Goal: Information Seeking & Learning: Find specific fact

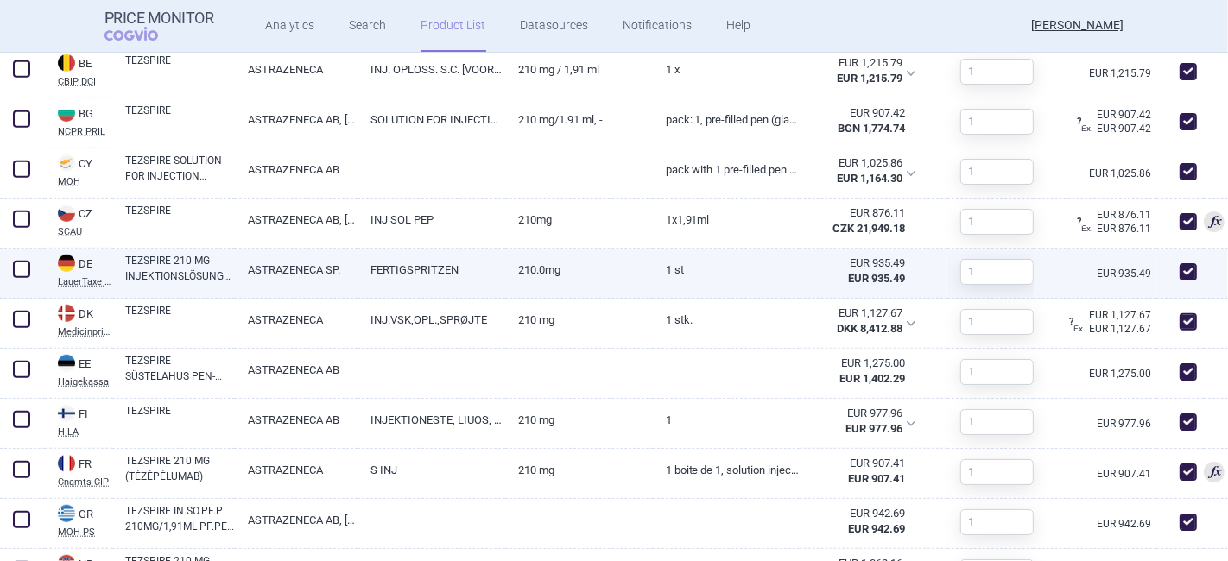
scroll to position [863, 0]
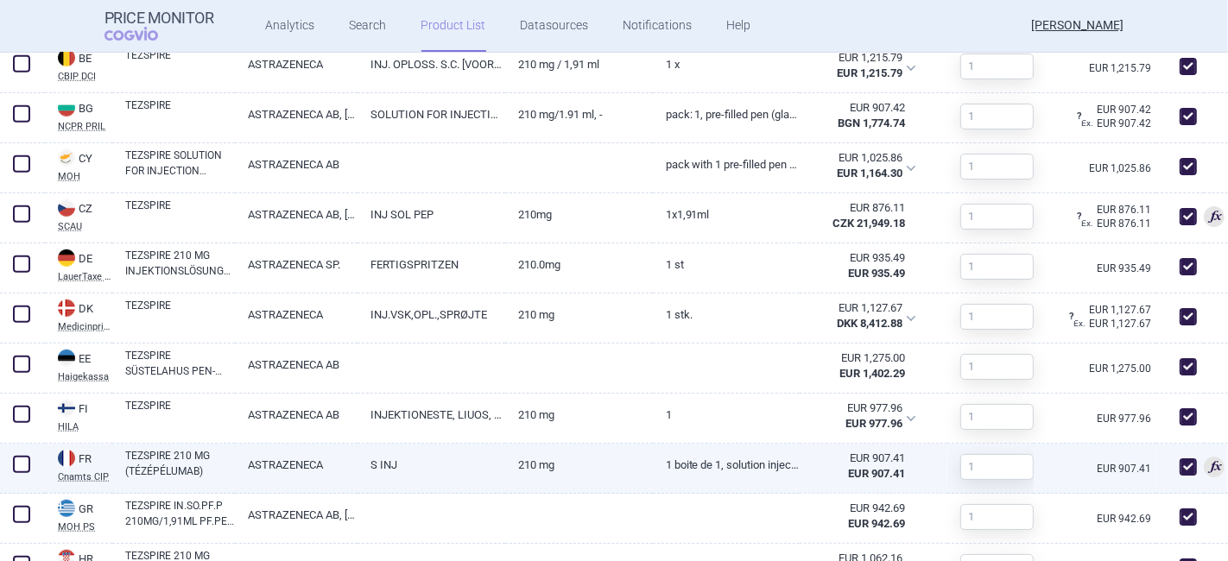
click at [815, 464] on div "EUR 907.41" at bounding box center [858, 459] width 92 height 16
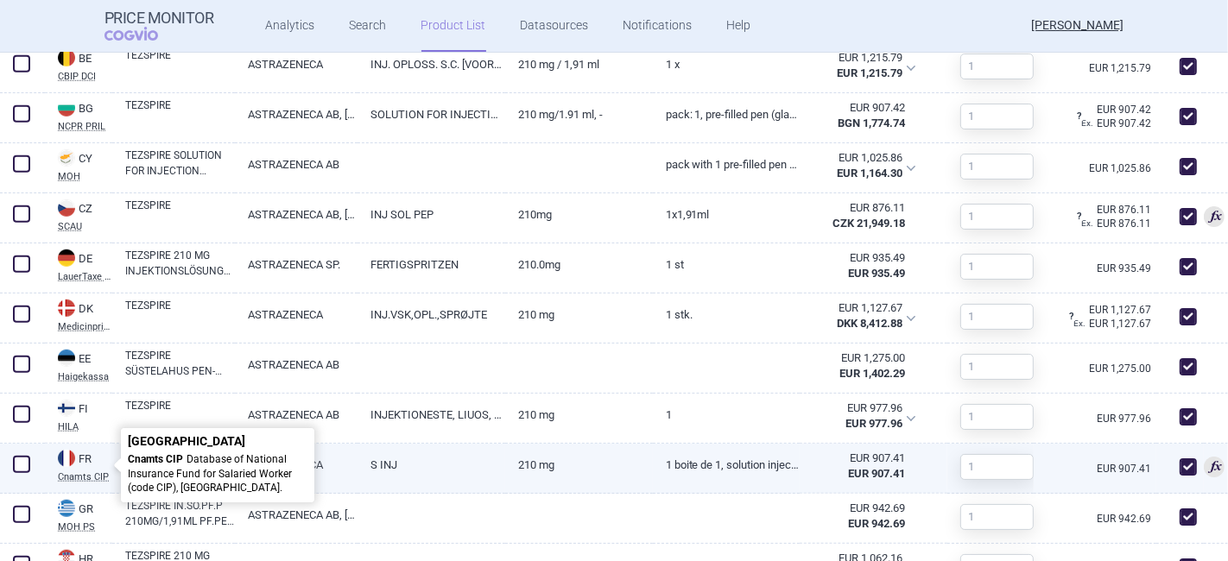
click at [117, 462] on icon at bounding box center [121, 465] width 15 height 15
select select "EUR"
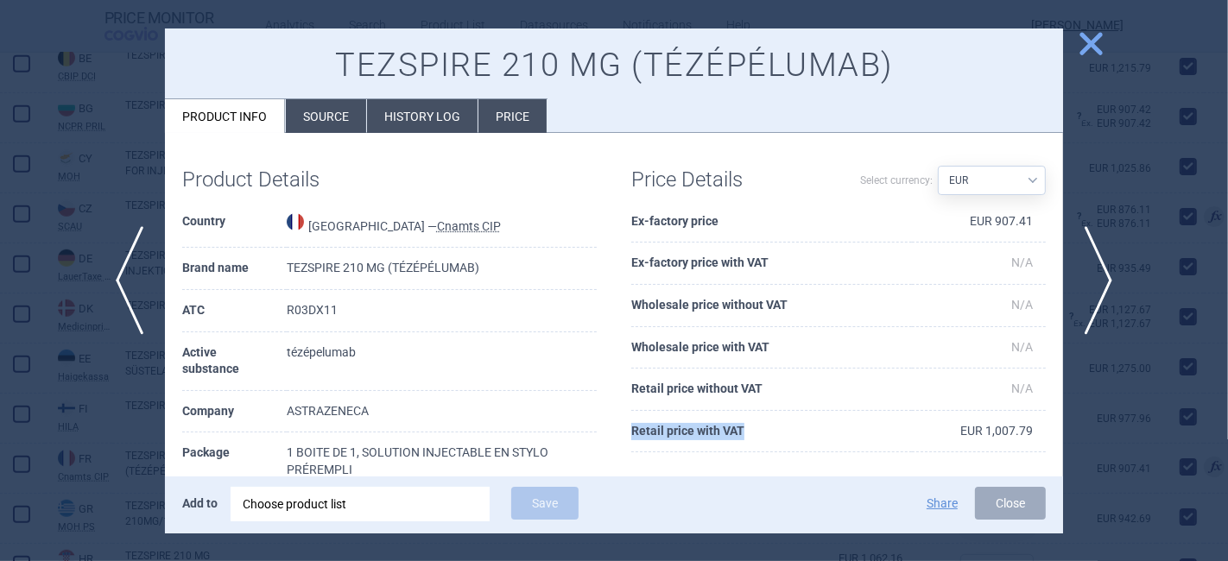
drag, startPoint x: 624, startPoint y: 433, endPoint x: 742, endPoint y: 434, distance: 118.3
click at [742, 434] on th "Retail price with VAT" at bounding box center [771, 432] width 281 height 42
drag, startPoint x: 947, startPoint y: 431, endPoint x: 1031, endPoint y: 430, distance: 83.7
click at [1031, 430] on div "Price Details Select currency: Source AED AUD BGN BHD [PERSON_NAME] BRL CAD CHF…" at bounding box center [838, 309] width 449 height 319
drag, startPoint x: 947, startPoint y: 230, endPoint x: 1020, endPoint y: 238, distance: 73.0
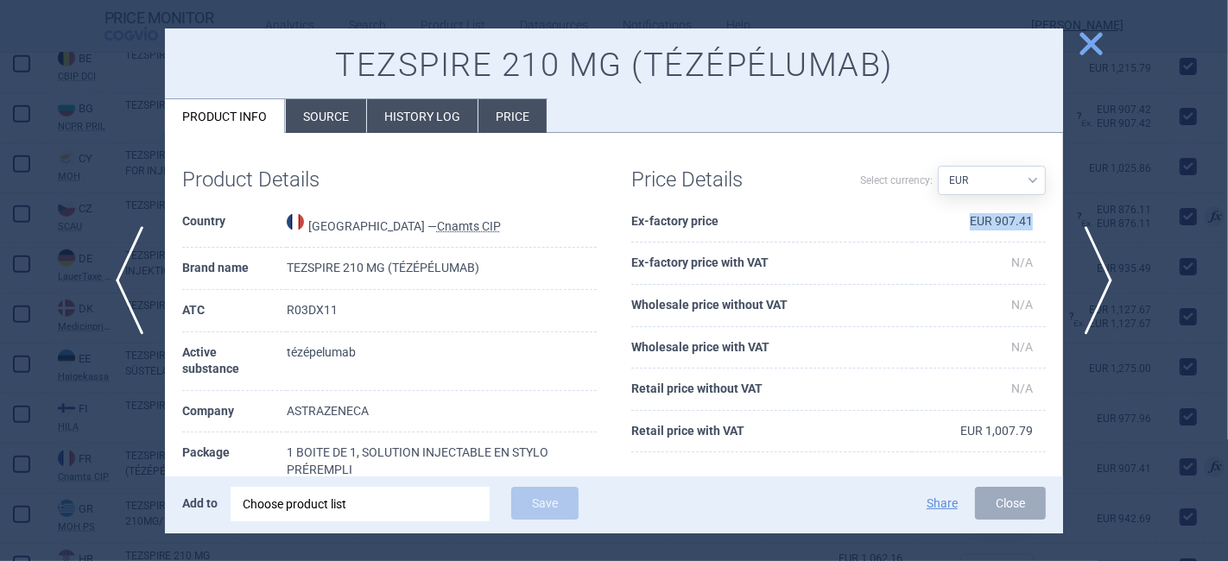
click at [1020, 238] on td "EUR 907.41" at bounding box center [979, 222] width 134 height 42
click at [1093, 38] on span "close" at bounding box center [1091, 43] width 30 height 30
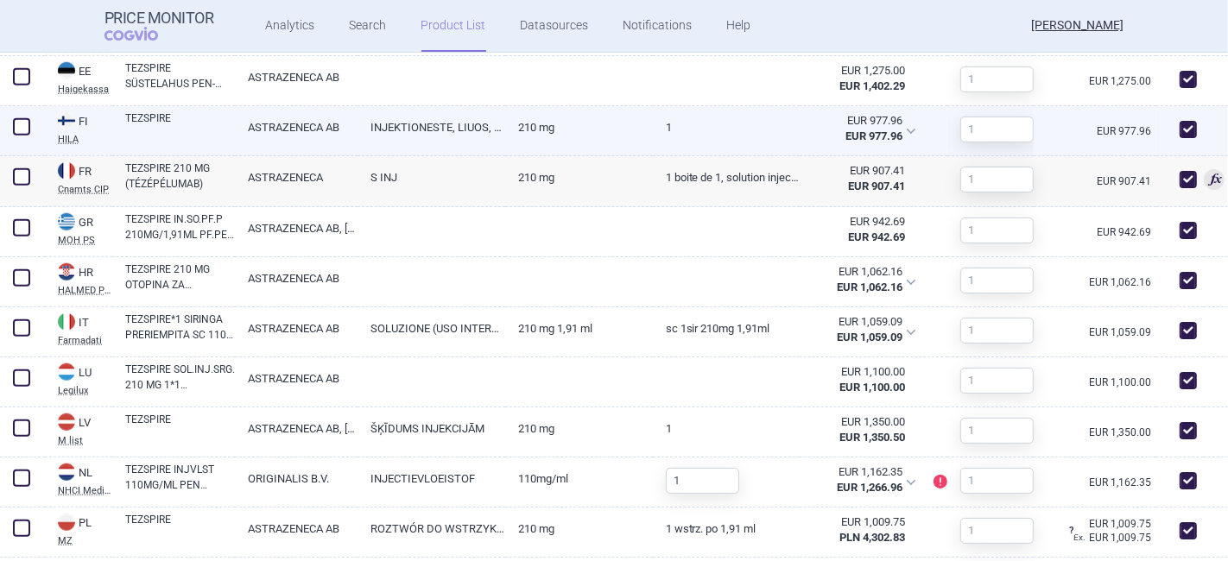
scroll to position [1438, 0]
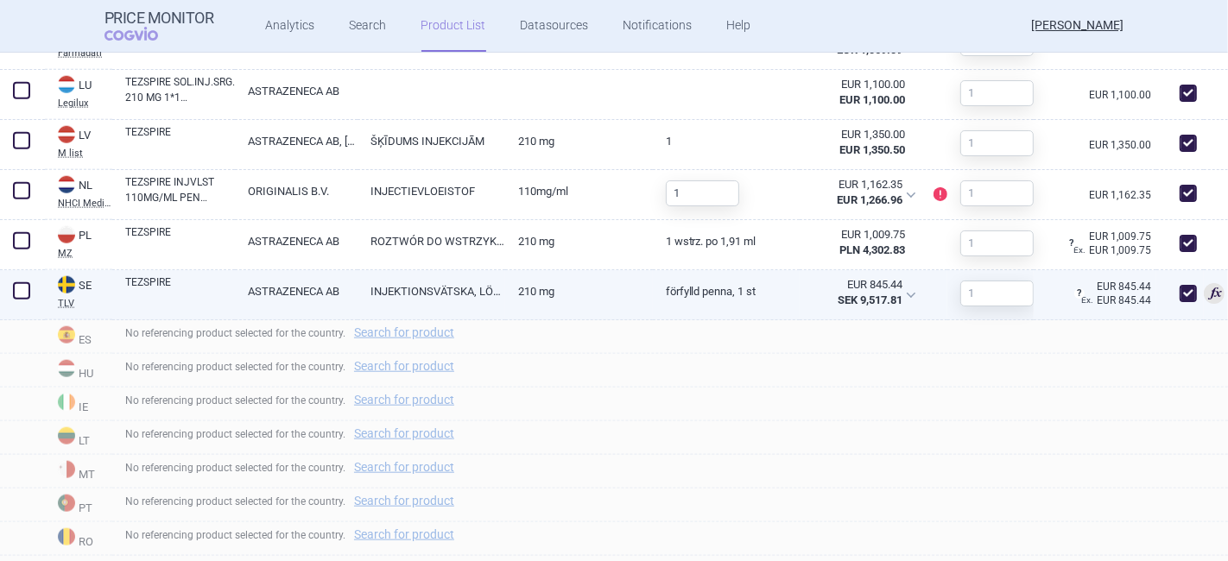
click at [540, 300] on link "210 mg" at bounding box center [579, 291] width 148 height 42
select select "EUR"
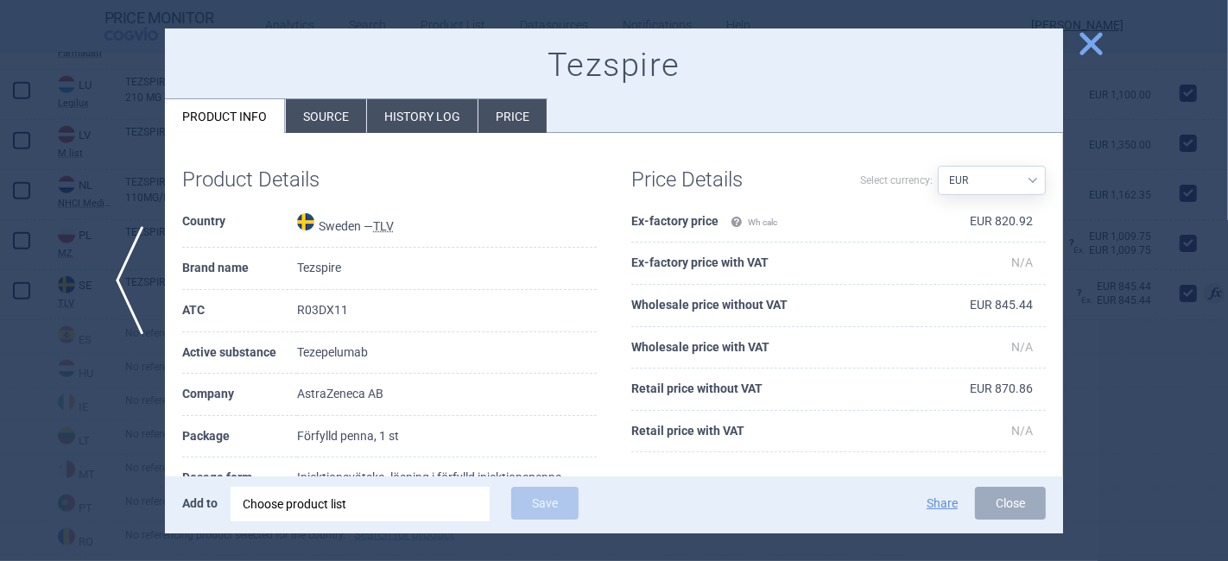
click at [1005, 180] on select "Source AED AUD BGN BHD [PERSON_NAME] BRL CAD CHF CNY COP CZK DKK DZD EUR GBP HU…" at bounding box center [992, 180] width 108 height 29
select select
click at [938, 166] on select "Source AED AUD BGN BHD [PERSON_NAME] BRL CAD CHF CNY COP CZK DKK DZD EUR GBP HU…" at bounding box center [992, 180] width 108 height 29
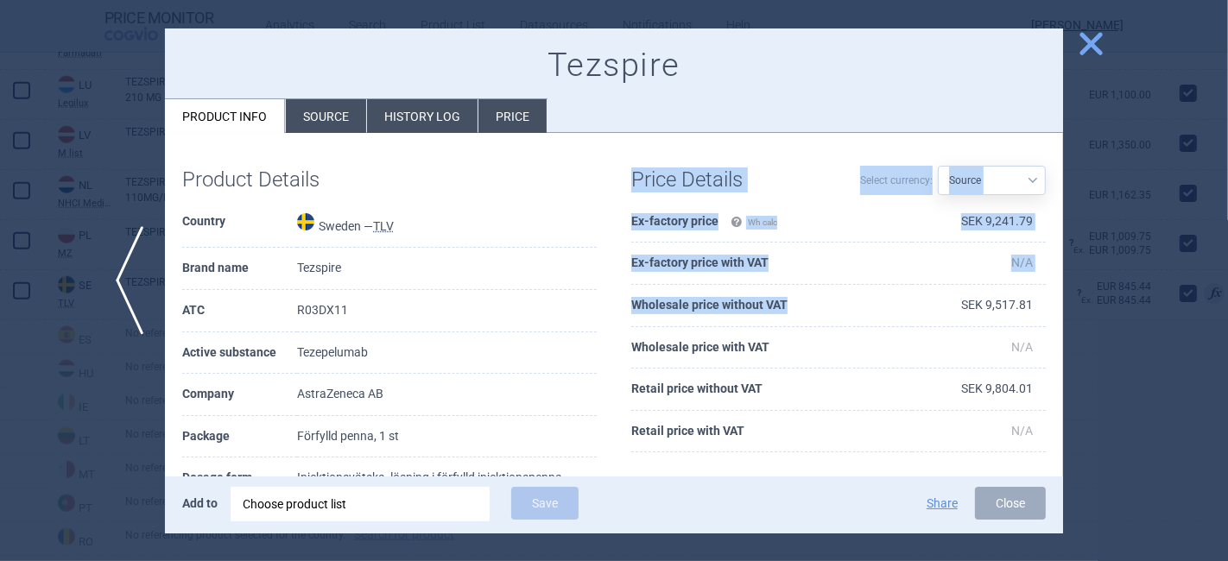
drag, startPoint x: 622, startPoint y: 302, endPoint x: 779, endPoint y: 313, distance: 157.5
click at [779, 313] on div "Price Details Select currency: Source AED AUD BGN BHD [PERSON_NAME] BRL CAD CHF…" at bounding box center [838, 309] width 449 height 319
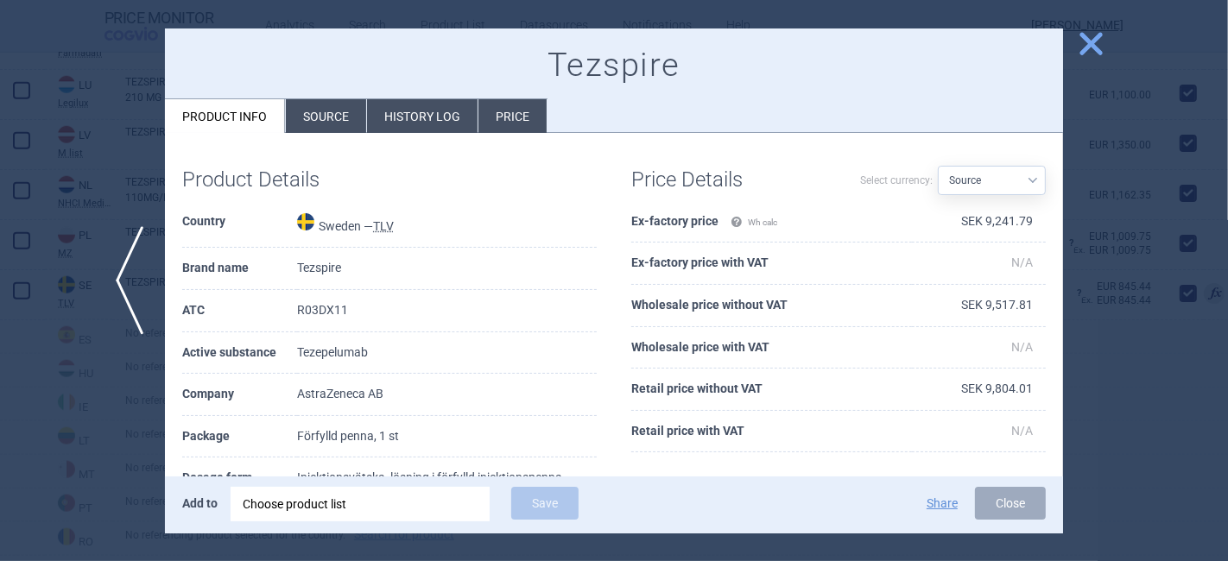
click at [804, 311] on th "Wholesale price without VAT" at bounding box center [771, 306] width 281 height 42
drag, startPoint x: 708, startPoint y: 303, endPoint x: 627, endPoint y: 307, distance: 81.3
click at [631, 307] on th "Wholesale price without VAT" at bounding box center [771, 306] width 281 height 42
click at [1100, 54] on span "close" at bounding box center [1091, 43] width 30 height 30
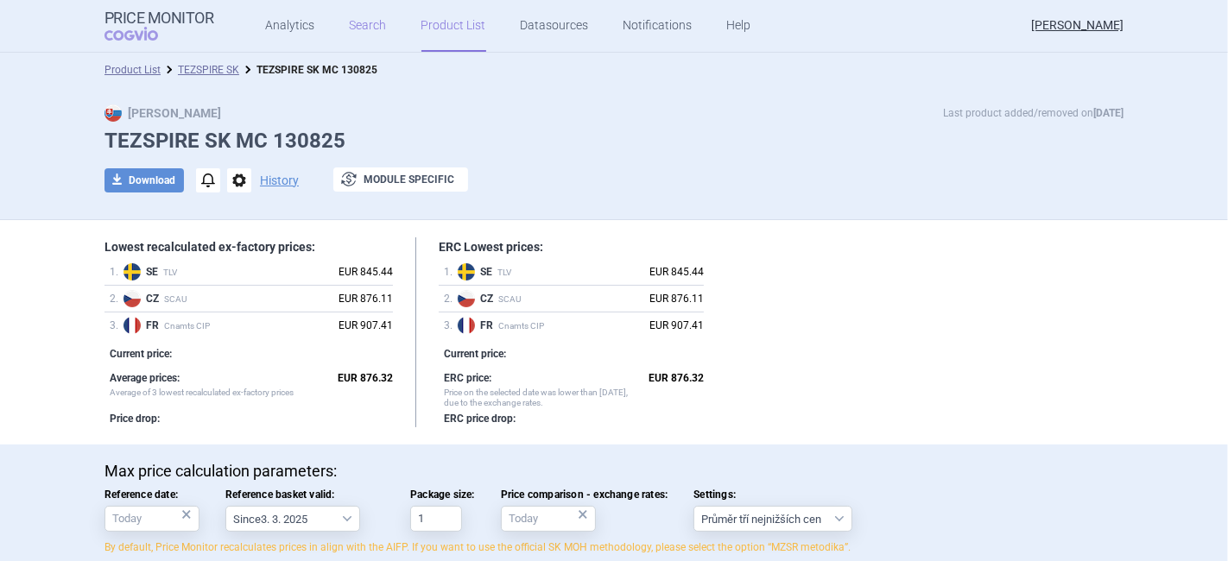
click at [364, 27] on link "Search" at bounding box center [368, 26] width 37 height 52
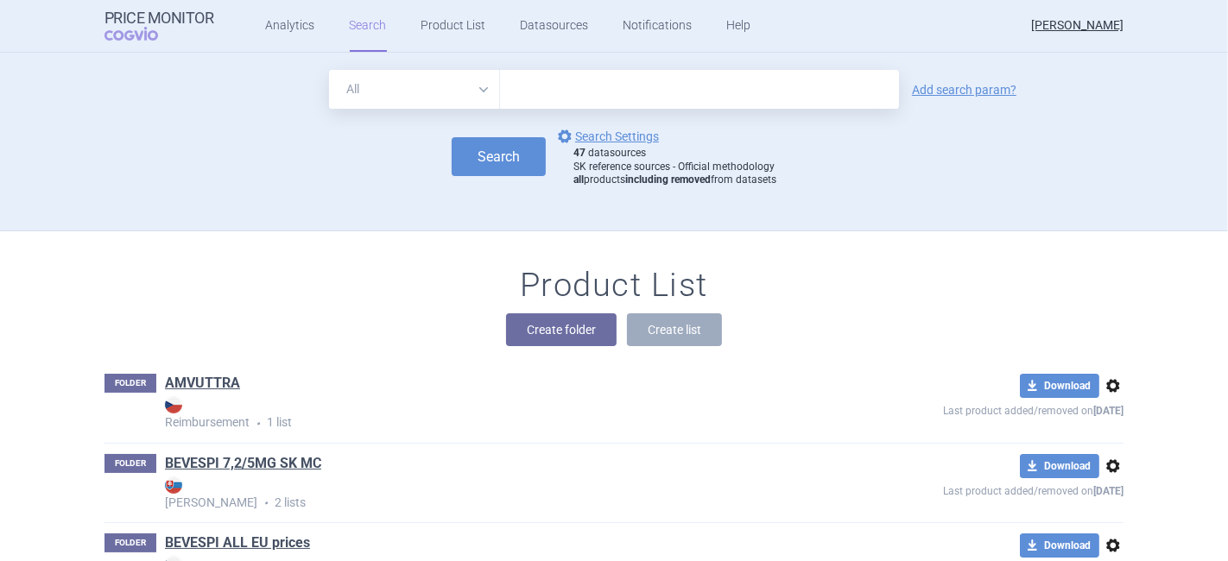
click at [545, 88] on input "text" at bounding box center [699, 89] width 399 height 39
type input "tezspire"
click at [943, 96] on link "Add search param?" at bounding box center [964, 90] width 104 height 12
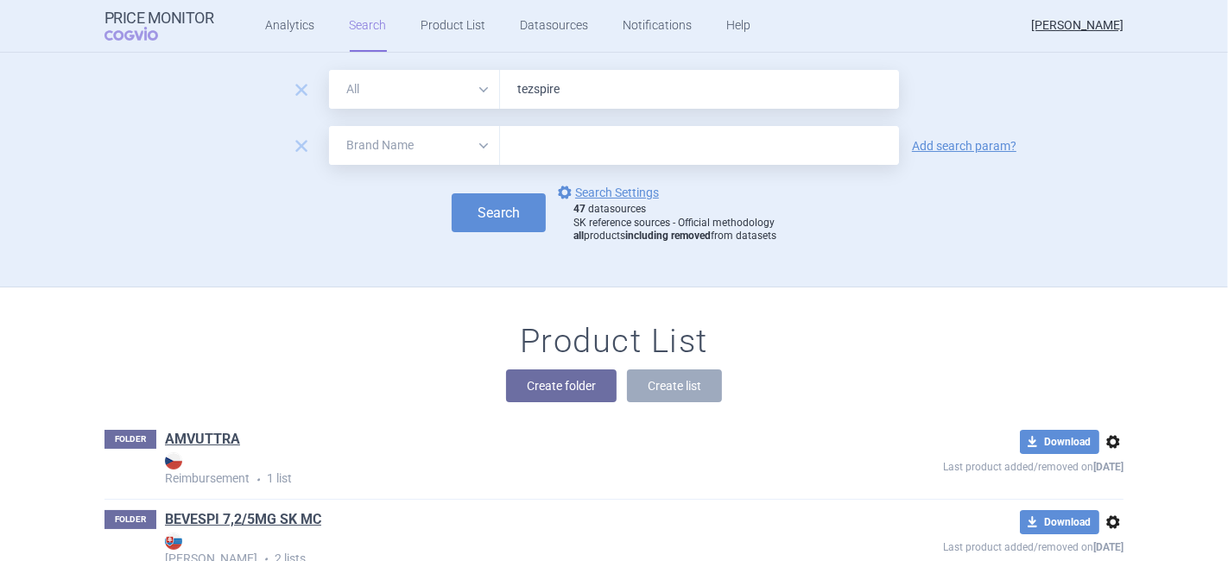
click at [429, 151] on select "All Brand Name ATC Company Active Substance Country Newer than" at bounding box center [414, 145] width 171 height 39
select select "country"
click at [329, 126] on select "All Brand Name ATC Company Active Substance Country Newer than" at bounding box center [414, 145] width 171 height 39
click at [528, 130] on div at bounding box center [699, 145] width 399 height 39
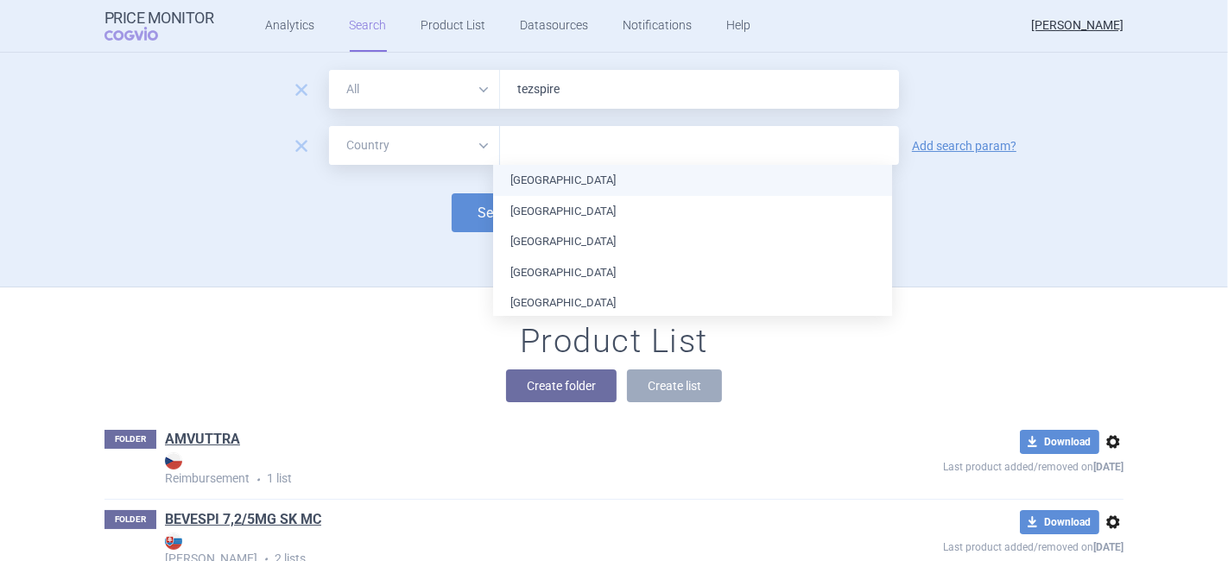
type input "c"
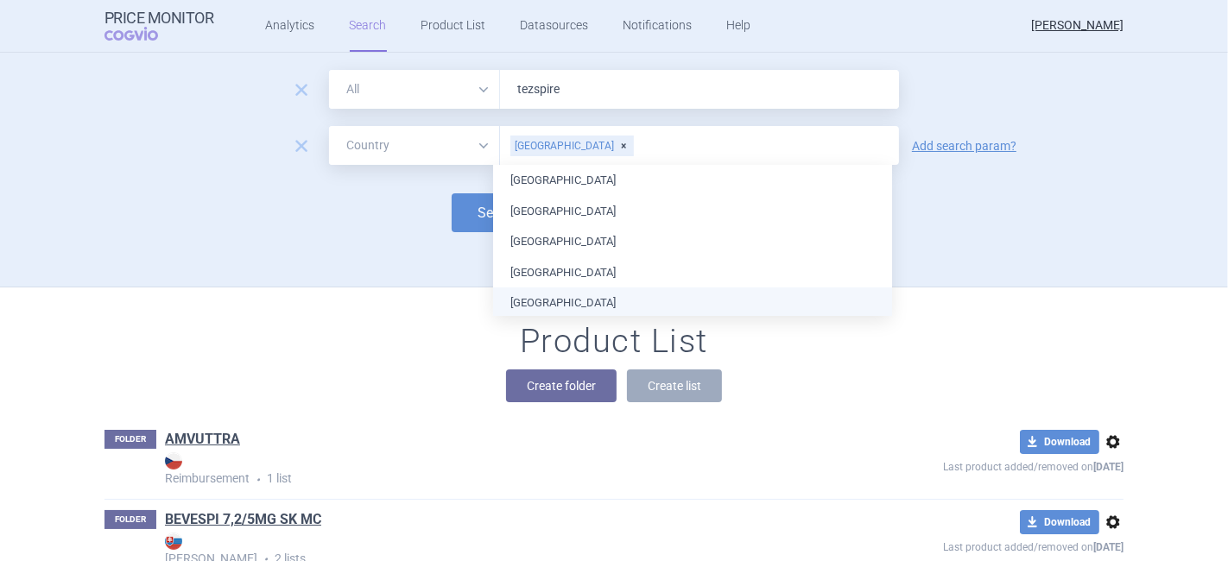
click at [394, 248] on div "remove All Brand Name ATC Company Active Substance Country Newer than tezspire …" at bounding box center [614, 178] width 1088 height 217
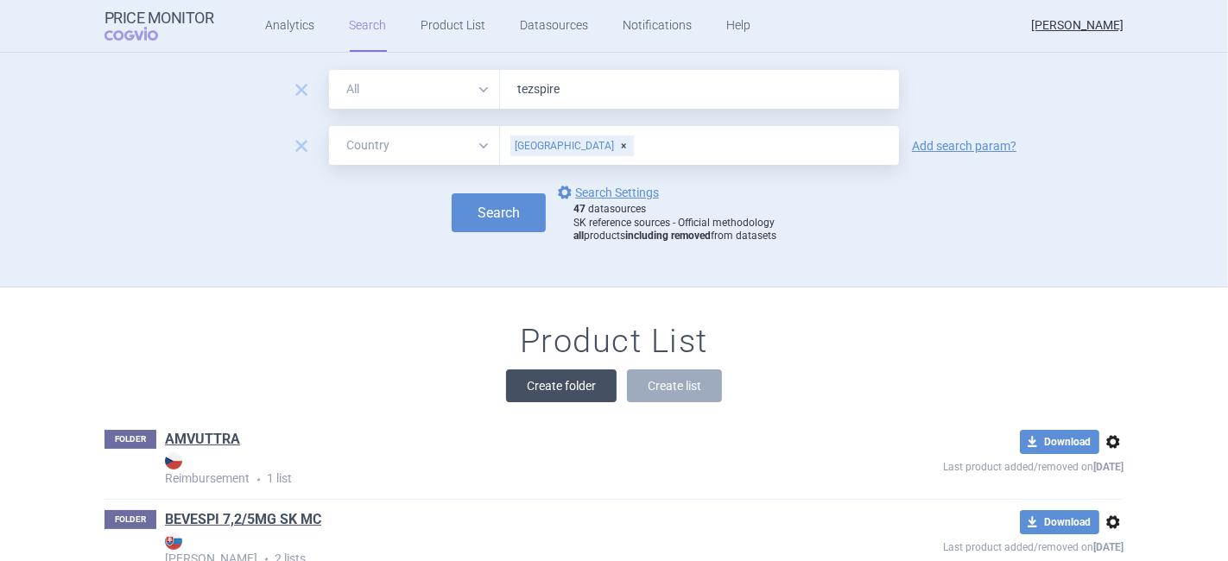
click at [559, 394] on button "Create folder" at bounding box center [561, 386] width 111 height 33
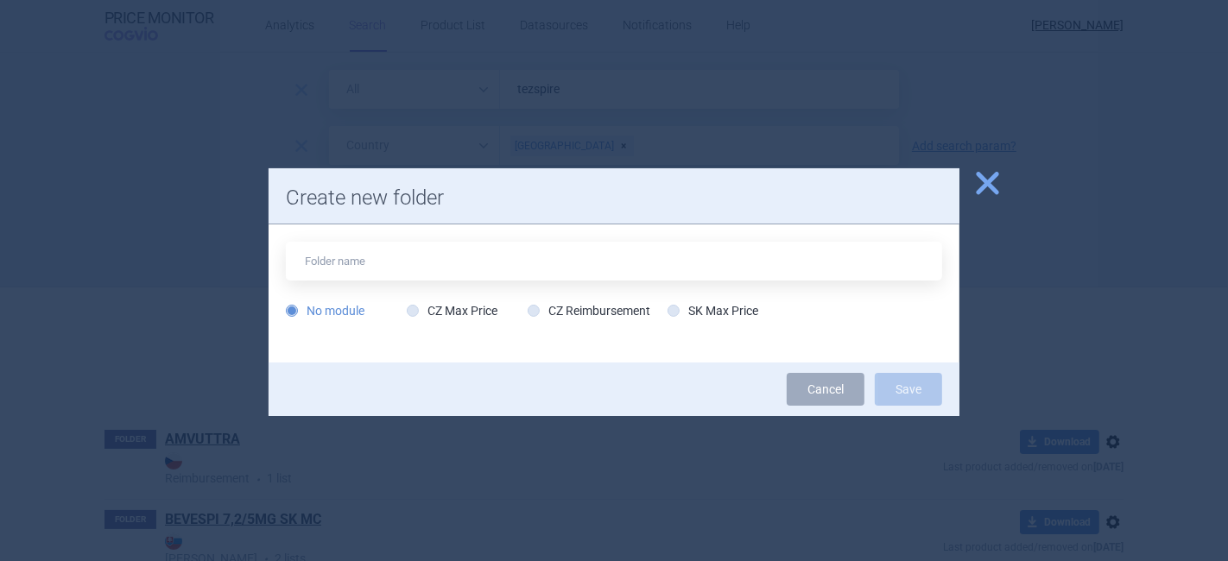
click at [981, 183] on span "close" at bounding box center [987, 183] width 30 height 30
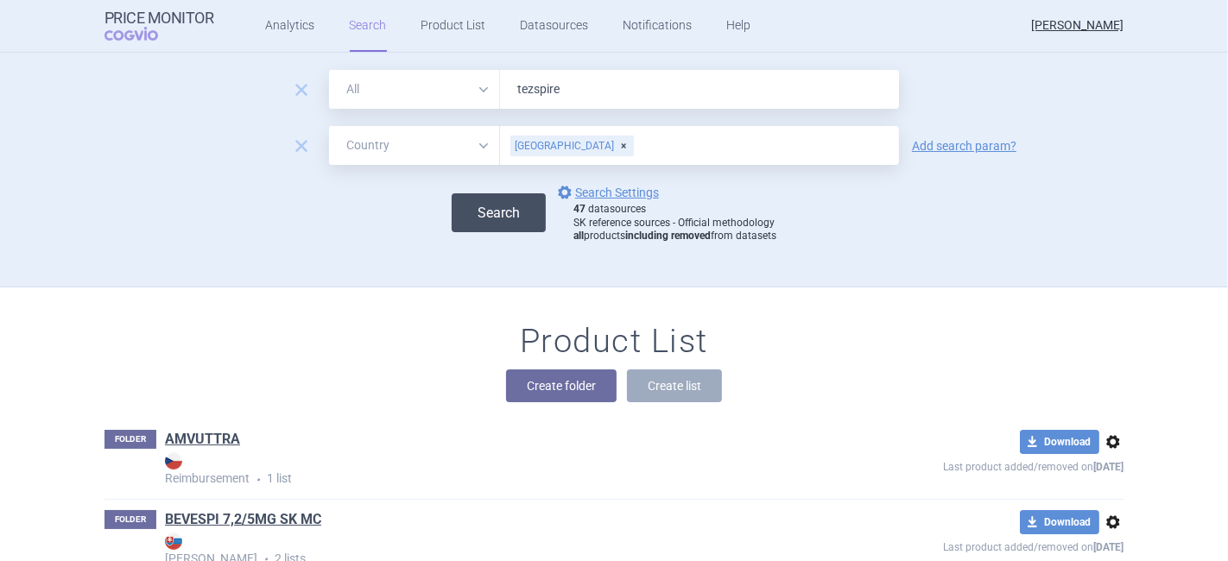
click at [475, 210] on button "Search" at bounding box center [499, 212] width 94 height 39
select select "country"
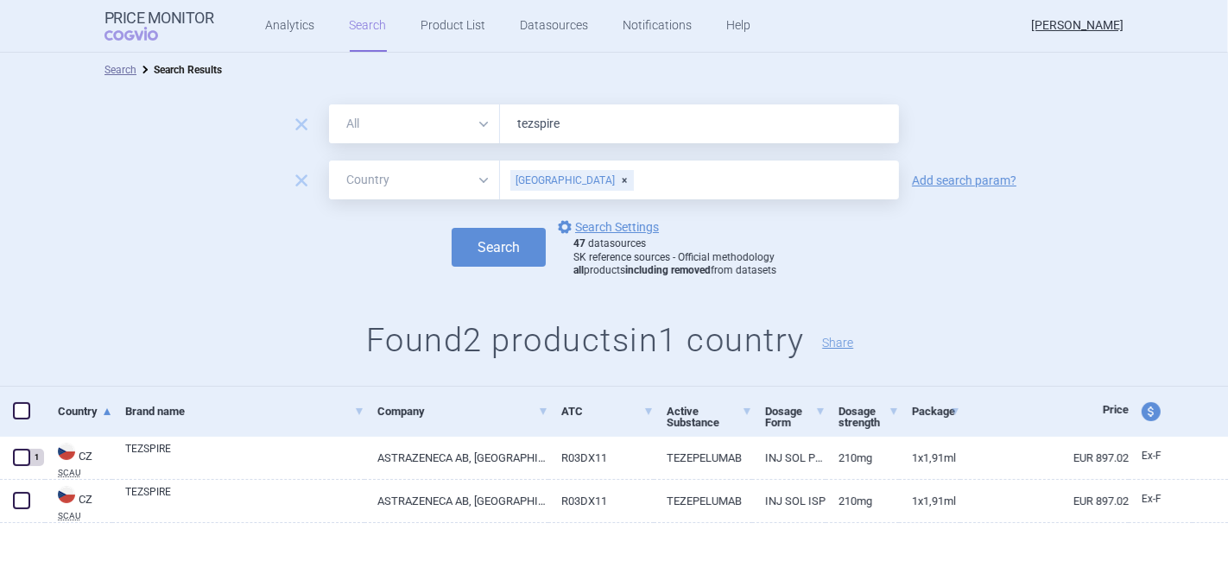
click at [635, 182] on input "text" at bounding box center [763, 180] width 256 height 22
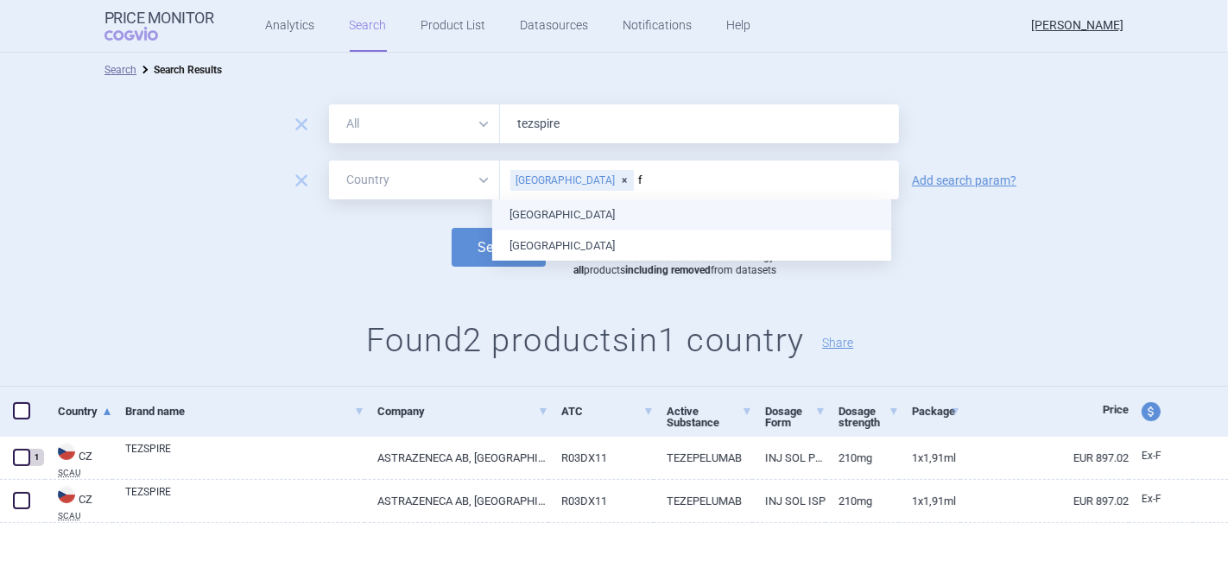
type input "fr"
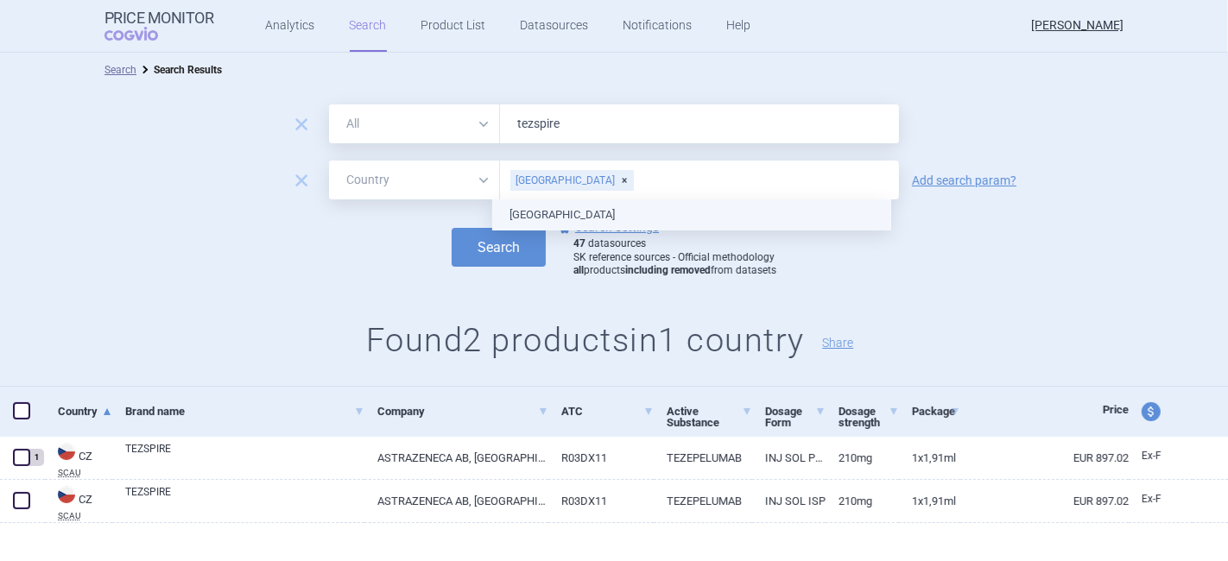
click at [574, 221] on ul "[GEOGRAPHIC_DATA]" at bounding box center [691, 214] width 399 height 31
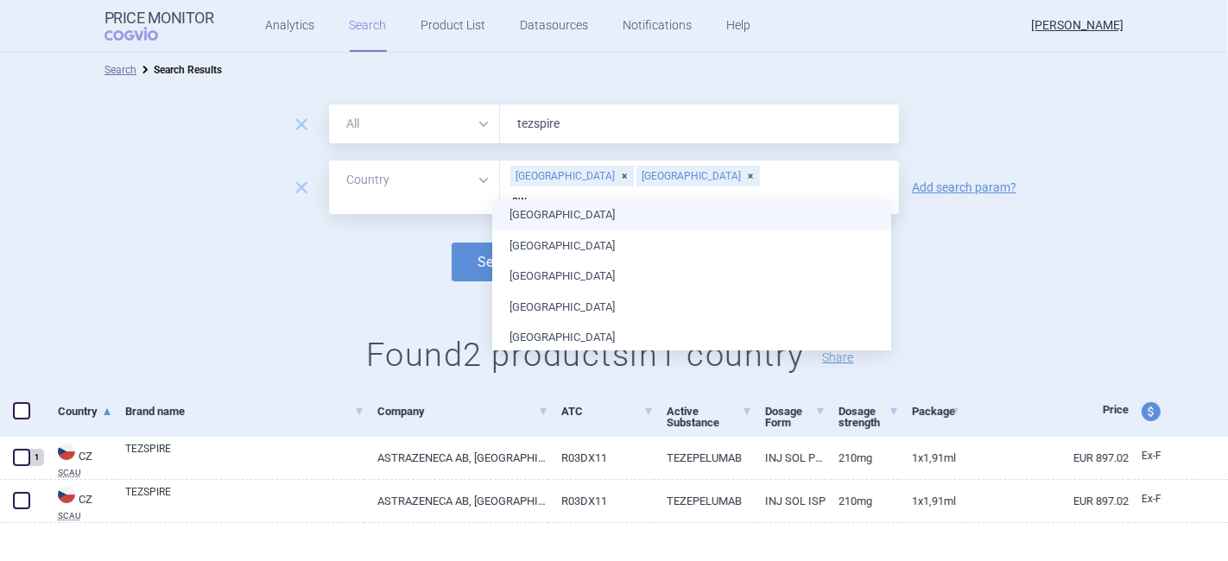
type input "swe"
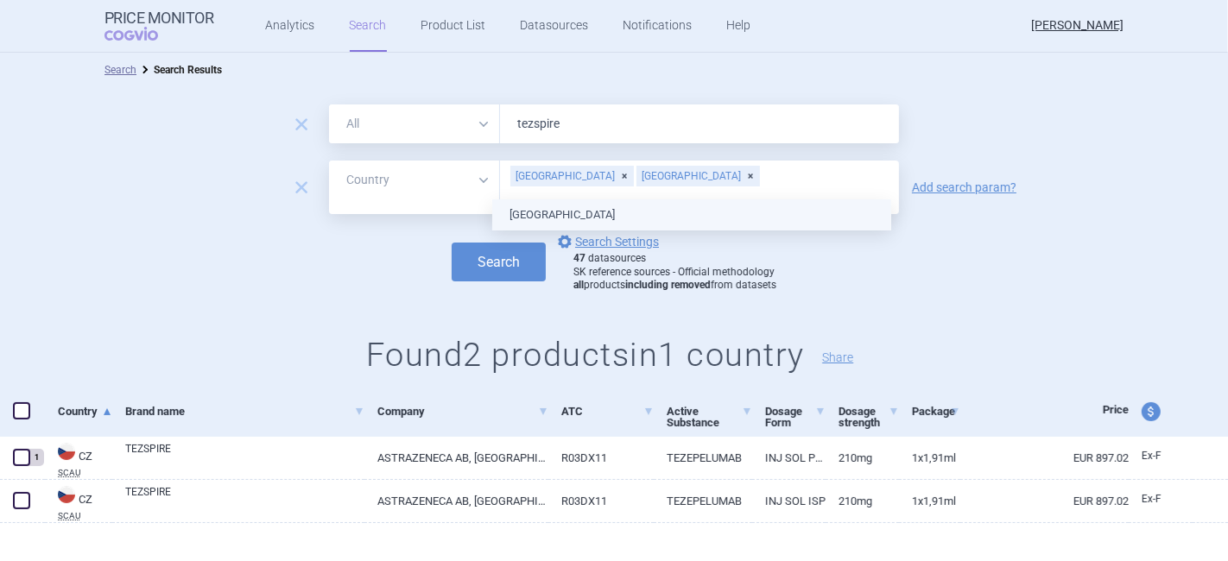
click at [509, 213] on ul "[GEOGRAPHIC_DATA]" at bounding box center [691, 214] width 399 height 31
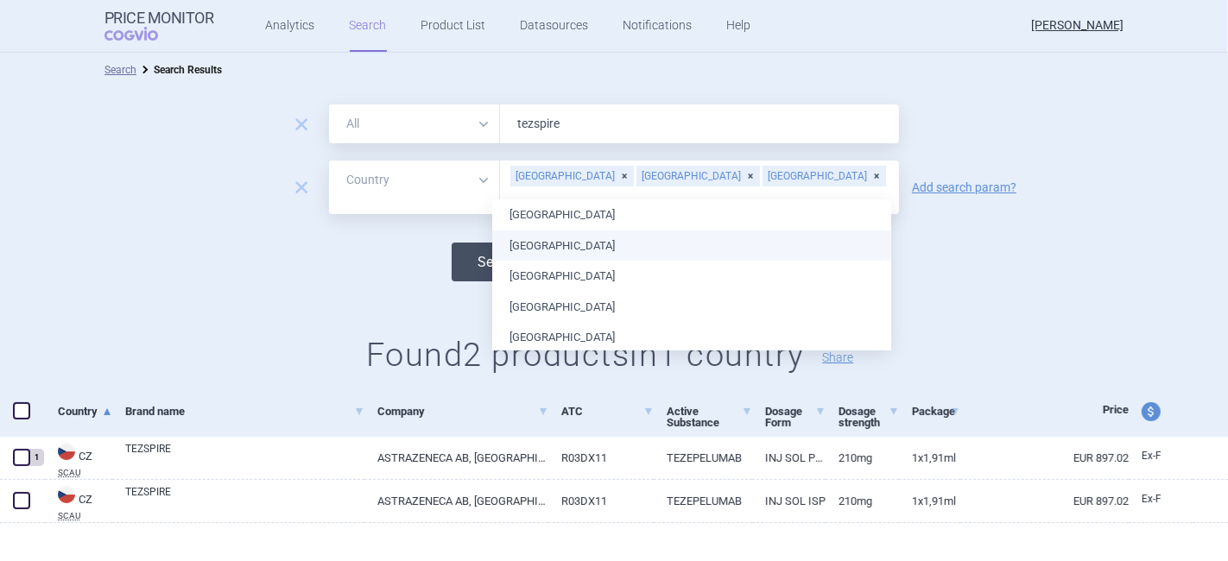
click at [474, 243] on button "Search" at bounding box center [499, 262] width 94 height 39
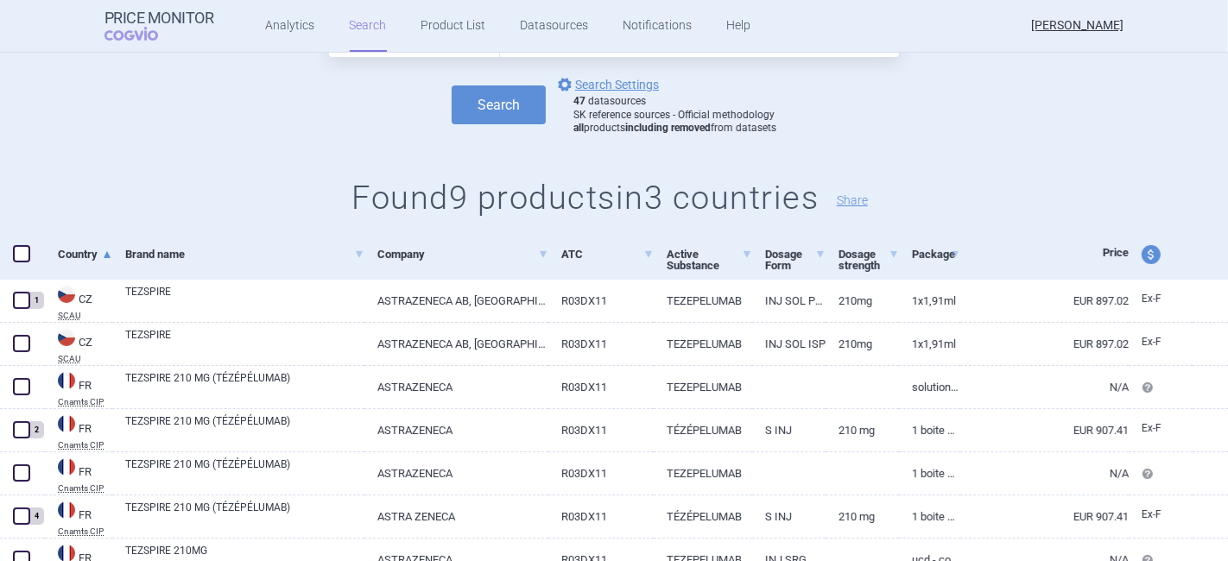
scroll to position [287, 0]
